Goal: Check status: Check status

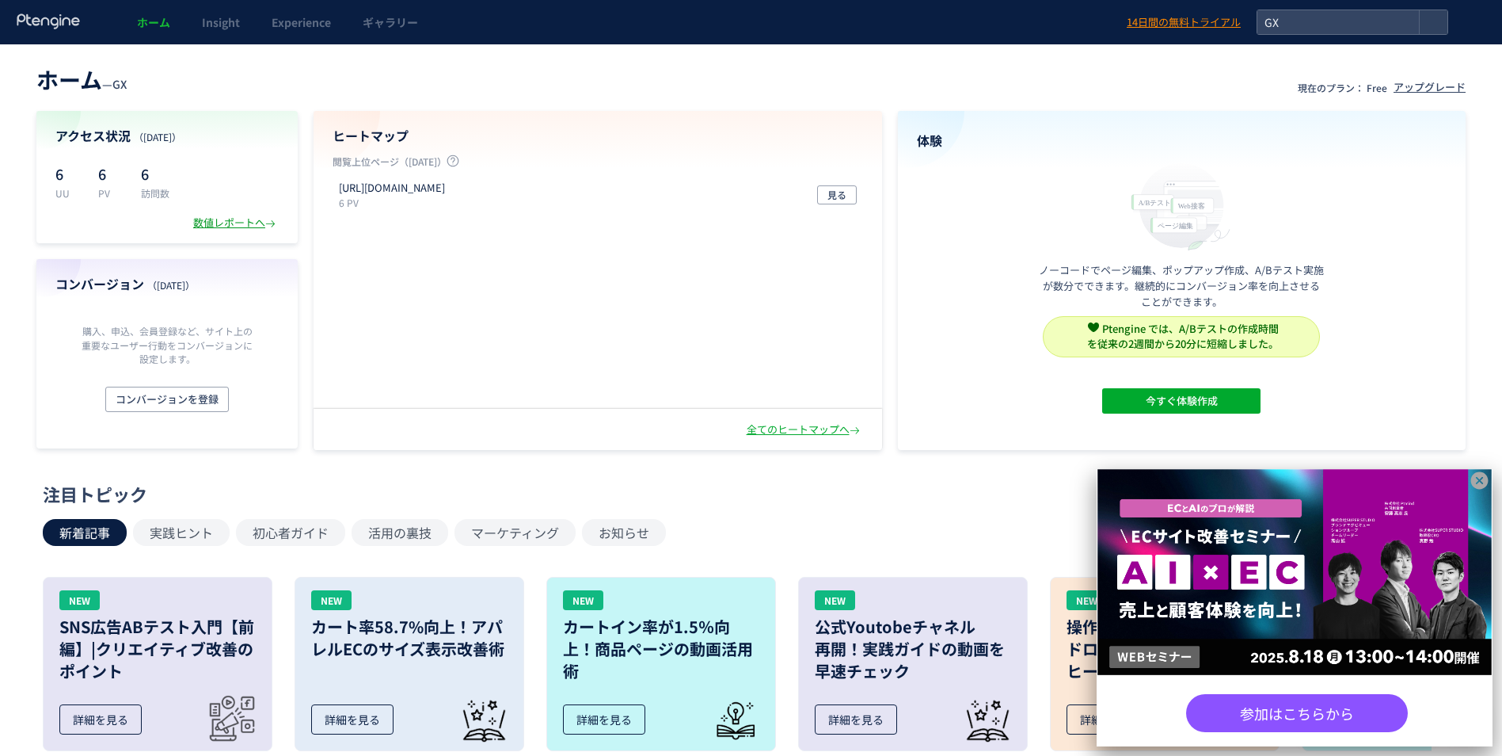
click at [226, 223] on div "数値レポートへ" at bounding box center [236, 222] width 86 height 15
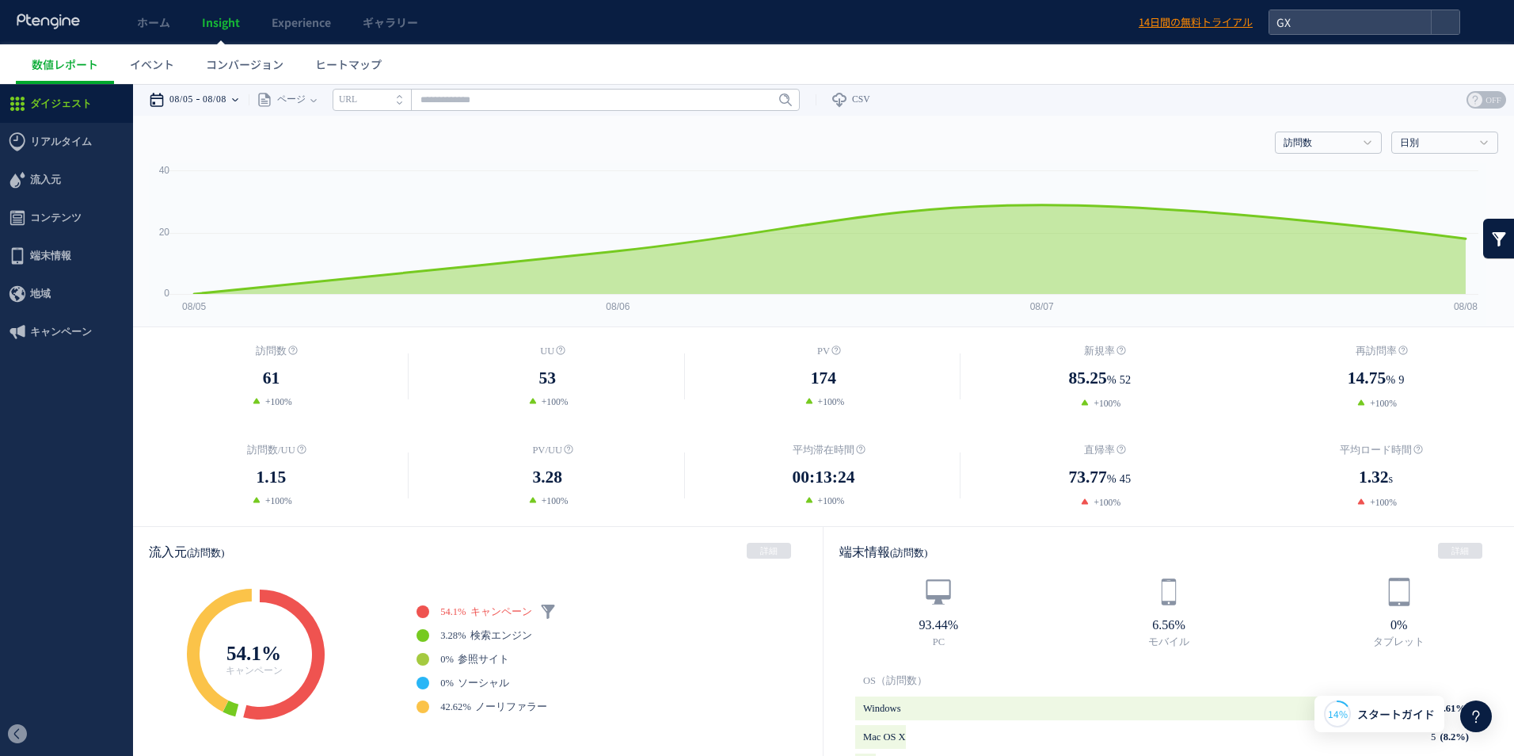
click at [219, 104] on time "08/08" at bounding box center [215, 100] width 24 height 32
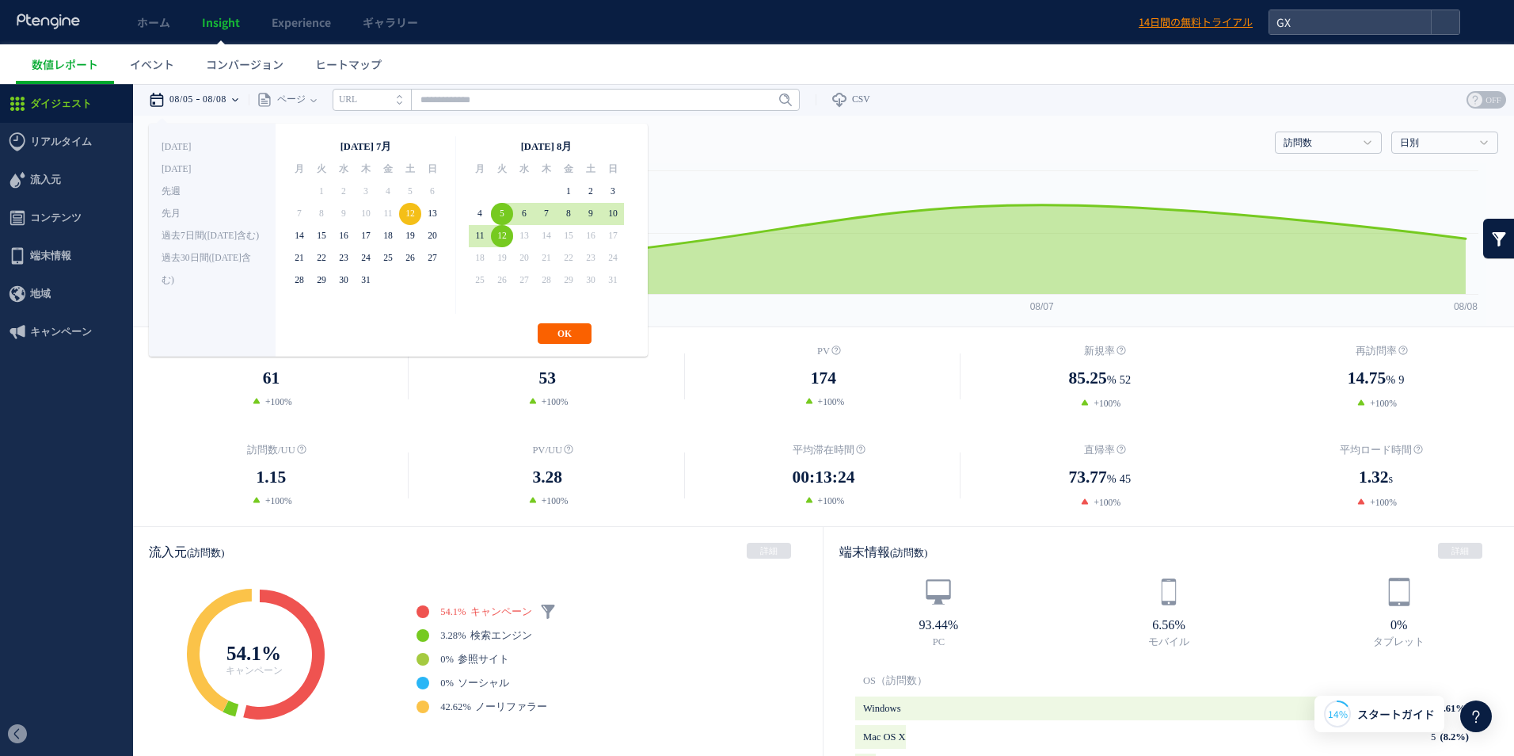
click at [566, 332] on button "OK" at bounding box center [565, 333] width 54 height 21
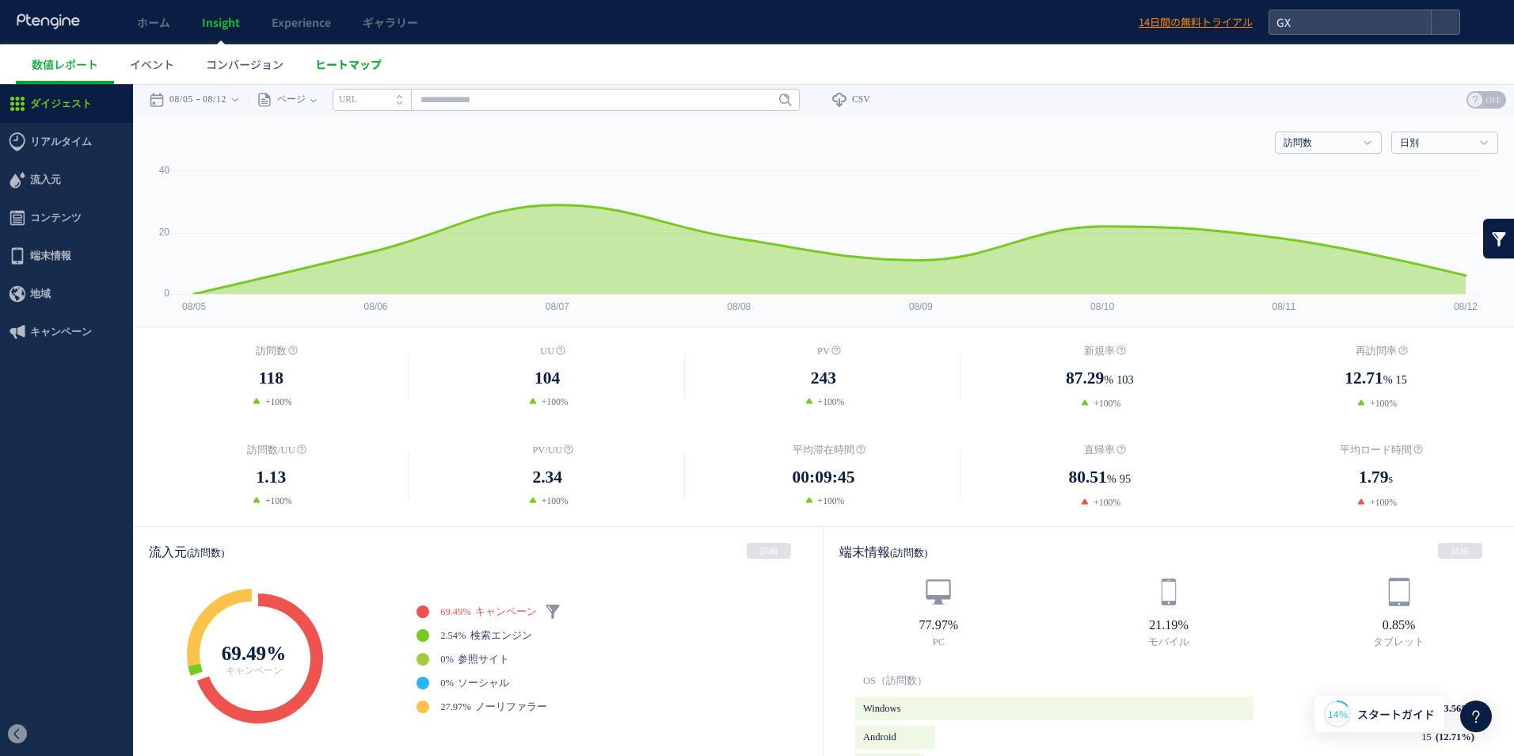
click at [322, 62] on span "ヒートマップ" at bounding box center [348, 64] width 67 height 16
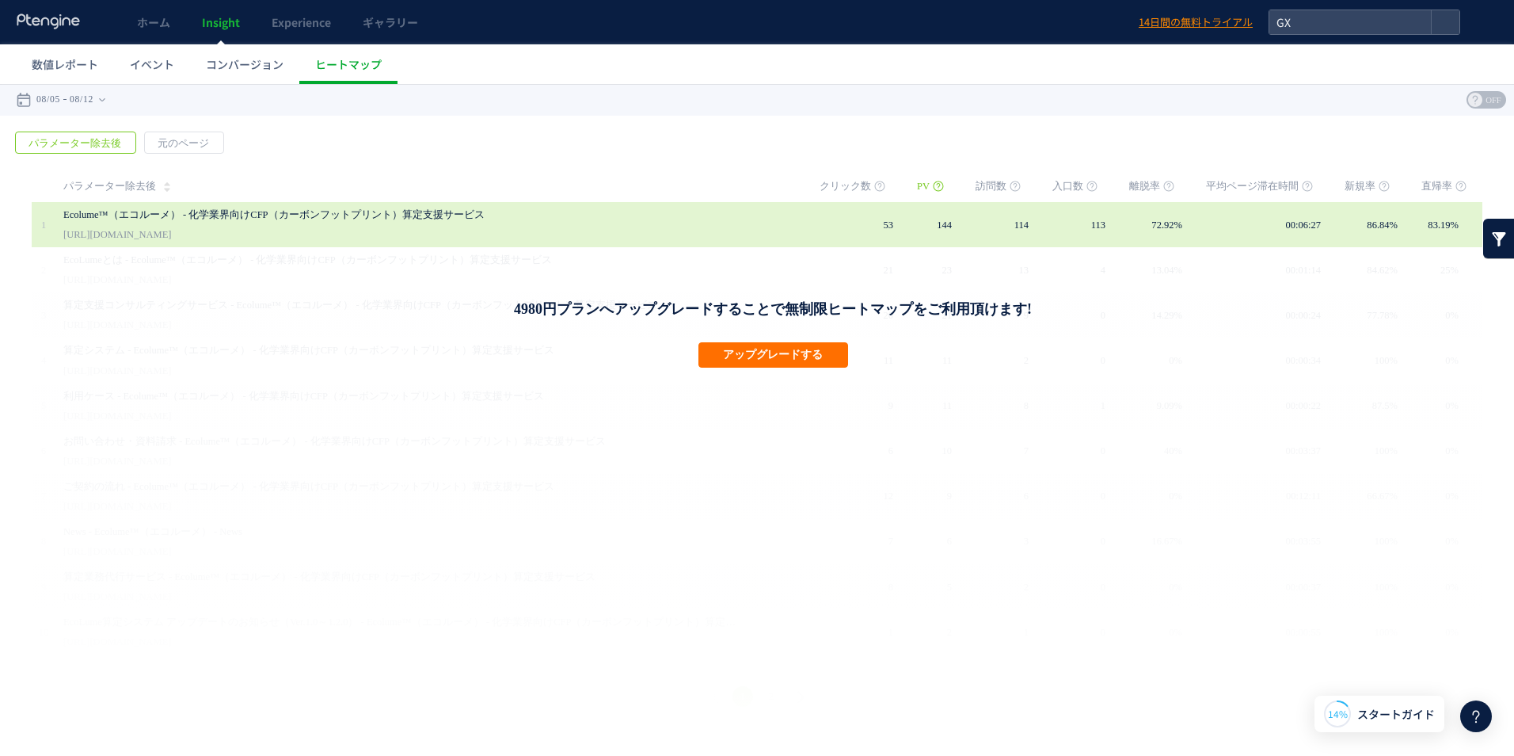
click at [644, 234] on div "Ecolume™（エコルーメ） - 化学業界向けCFP（カーボンフットプリント）算定支援サービス [URL][DOMAIN_NAME]" at bounding box center [430, 224] width 734 height 45
